Goal: Information Seeking & Learning: Learn about a topic

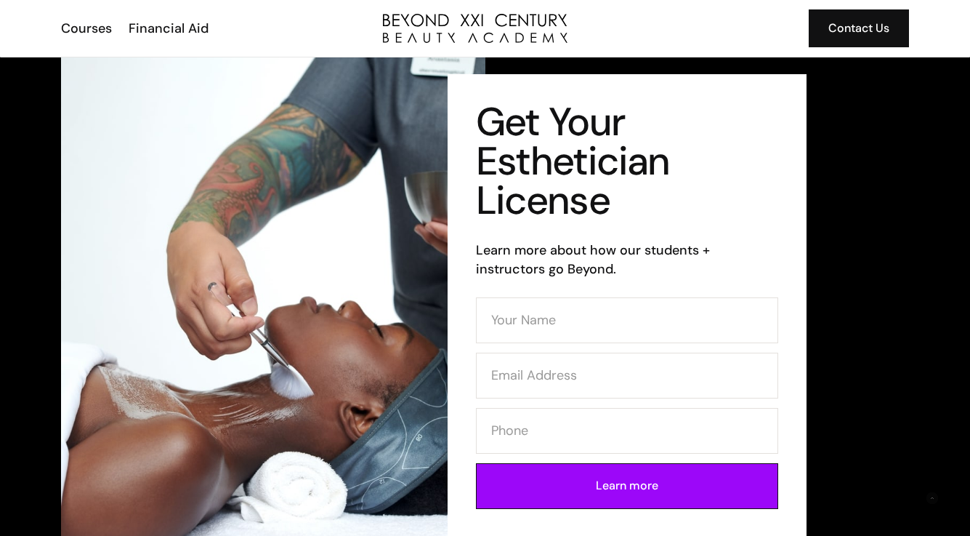
scroll to position [4, 0]
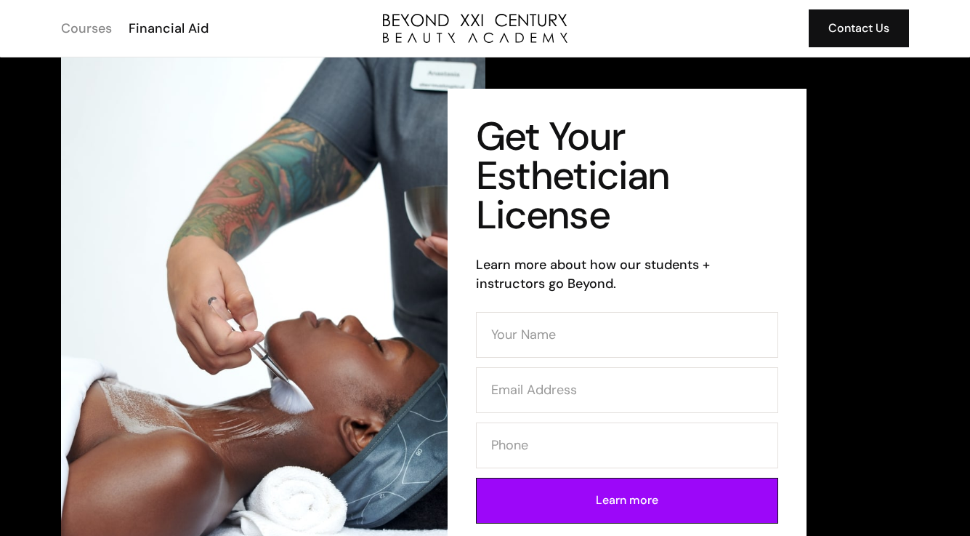
click at [86, 33] on div "Courses" at bounding box center [86, 28] width 51 height 19
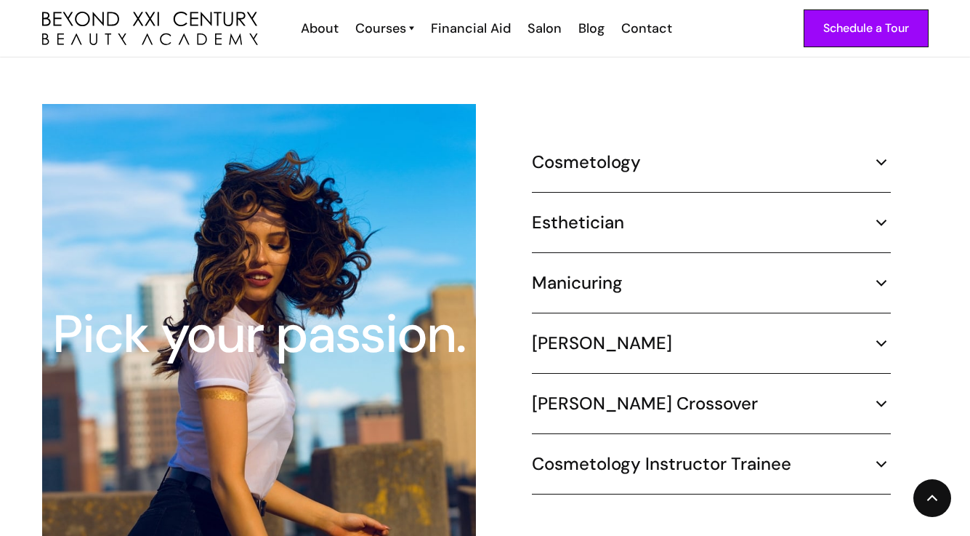
scroll to position [1342, 0]
click at [730, 211] on div "Esthetician" at bounding box center [711, 222] width 359 height 22
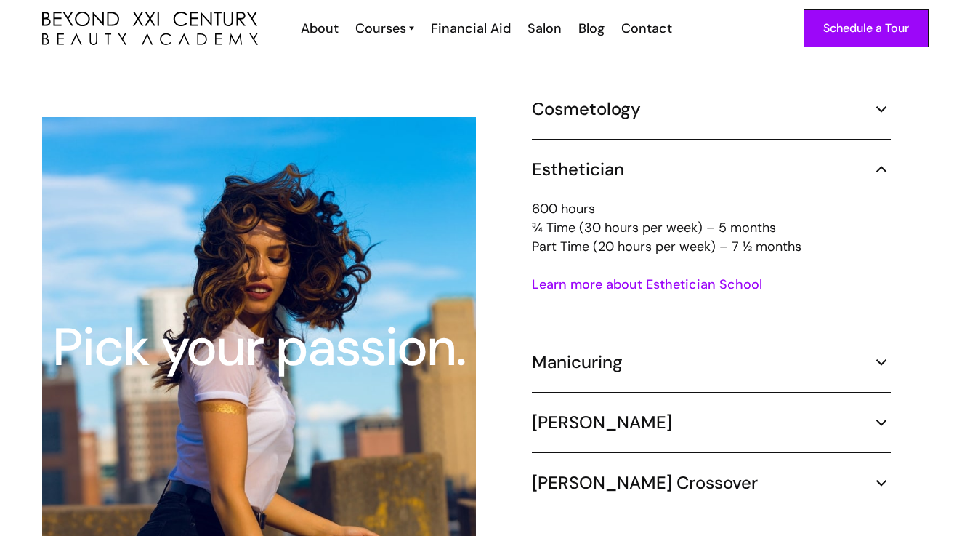
scroll to position [1348, 0]
click at [642, 275] on link "Learn more about Esthetician School" at bounding box center [647, 283] width 230 height 17
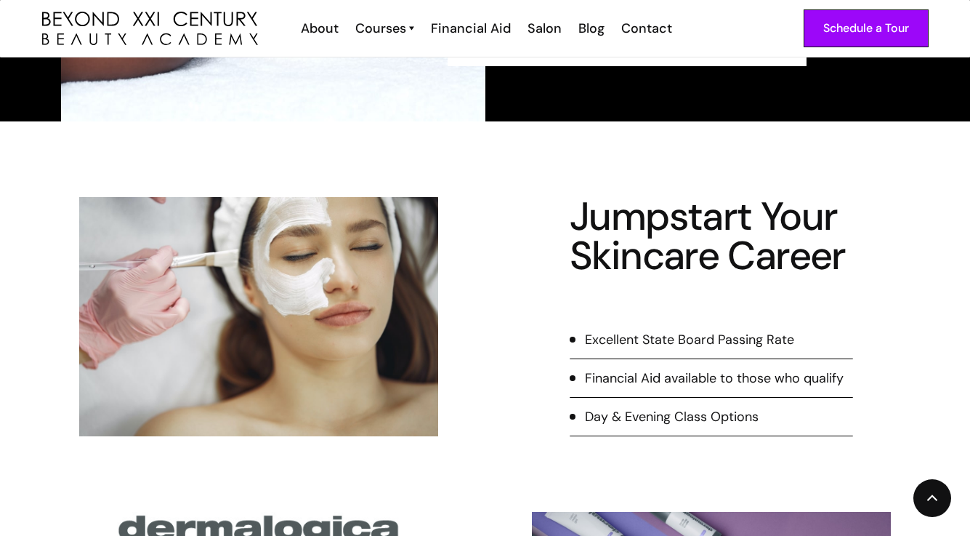
scroll to position [491, 0]
